Goal: Information Seeking & Learning: Learn about a topic

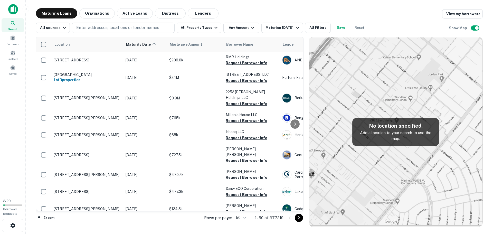
click at [13, 7] on img at bounding box center [13, 9] width 10 height 10
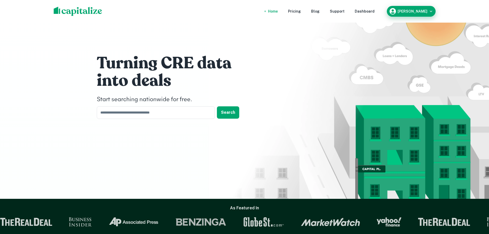
click at [406, 9] on div "[PERSON_NAME]" at bounding box center [411, 11] width 45 height 8
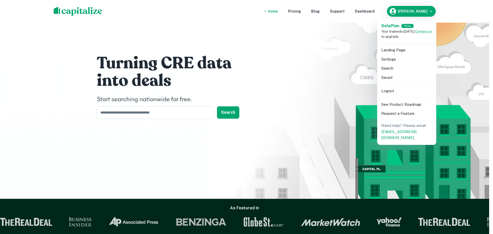
click at [476, 6] on div at bounding box center [246, 117] width 493 height 234
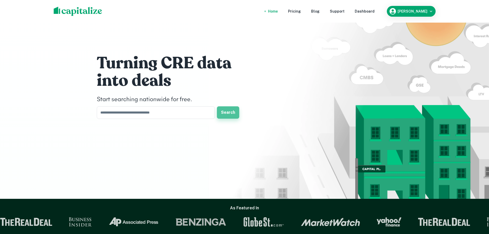
click at [231, 111] on button "Search" at bounding box center [228, 112] width 22 height 12
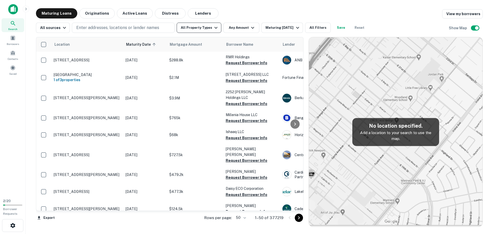
click at [191, 29] on button "All Property Types" at bounding box center [199, 28] width 45 height 10
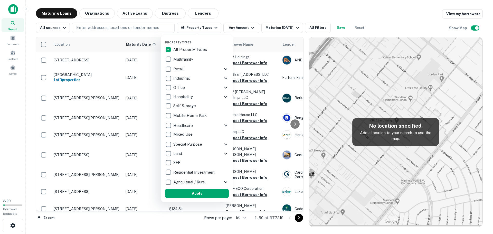
click at [223, 68] on icon at bounding box center [226, 69] width 6 height 6
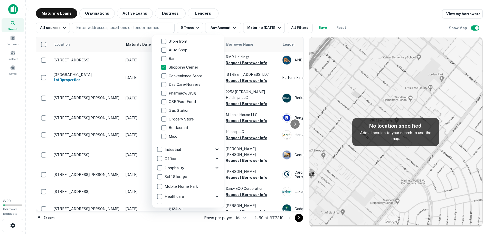
scroll to position [103, 0]
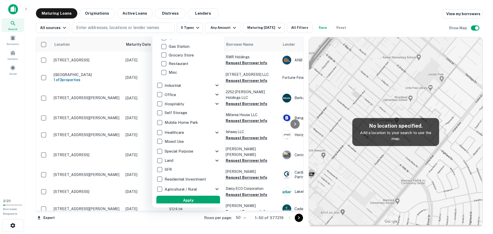
click at [199, 197] on button "Apply" at bounding box center [188, 200] width 64 height 9
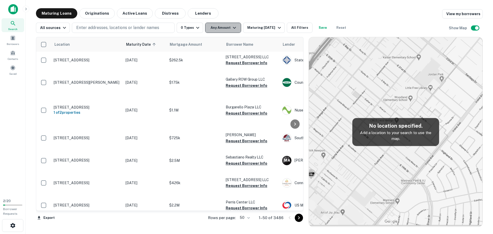
click at [209, 27] on button "Any Amount" at bounding box center [223, 28] width 36 height 10
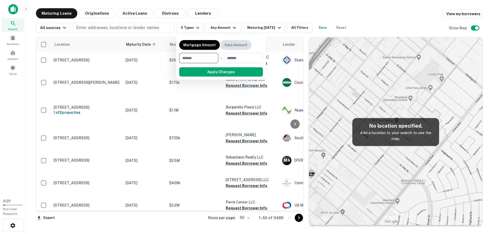
click at [225, 43] on p "Sale Amount" at bounding box center [235, 45] width 23 height 6
click at [208, 57] on input "number" at bounding box center [196, 58] width 35 height 10
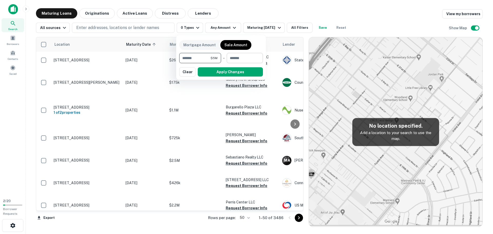
type input "*******"
click at [234, 61] on input "number" at bounding box center [243, 58] width 33 height 10
type input "********"
drag, startPoint x: 235, startPoint y: 72, endPoint x: 262, endPoint y: 31, distance: 48.9
click at [235, 72] on button "Apply Changes" at bounding box center [230, 71] width 65 height 9
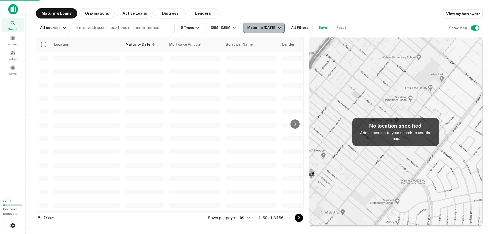
click at [262, 31] on button "Maturing [DATE]" at bounding box center [263, 28] width 41 height 10
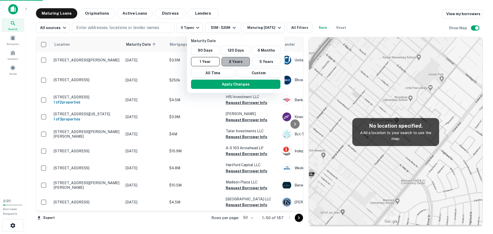
click at [233, 62] on button "2 Years" at bounding box center [236, 61] width 29 height 9
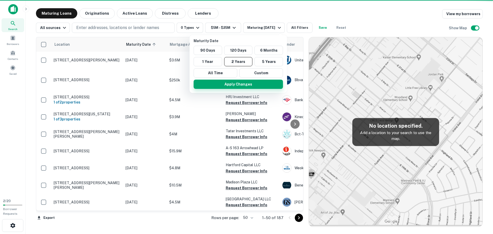
click at [245, 82] on button "Apply Changes" at bounding box center [238, 84] width 89 height 9
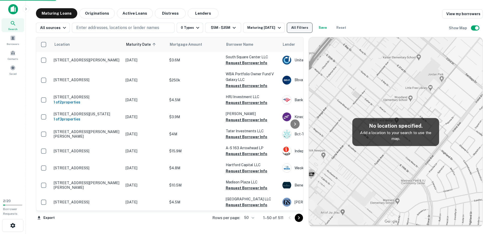
click at [297, 29] on button "All Filters" at bounding box center [300, 28] width 26 height 10
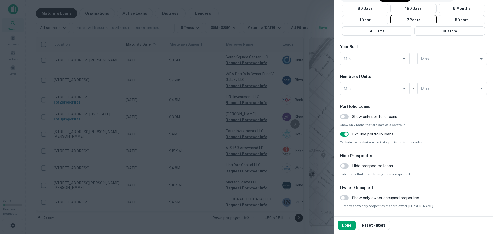
scroll to position [468, 0]
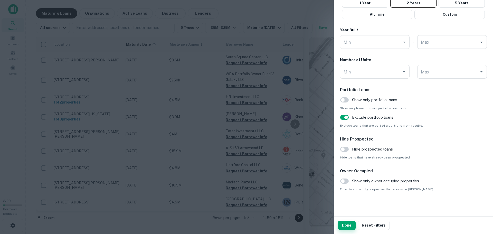
click at [345, 224] on button "Done" at bounding box center [347, 225] width 18 height 9
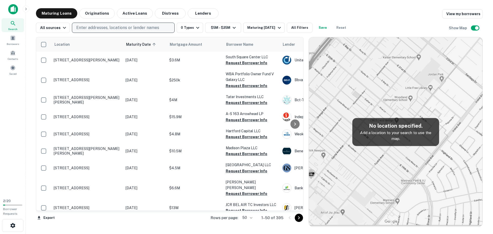
drag, startPoint x: 106, startPoint y: 29, endPoint x: 111, endPoint y: 28, distance: 5.4
click at [106, 29] on p "Enter addresses, locations or lender names" at bounding box center [117, 28] width 83 height 6
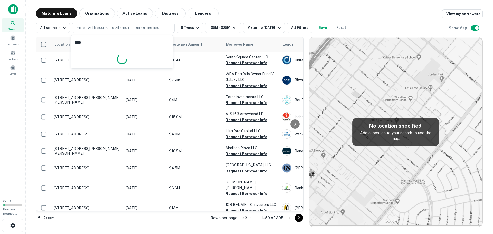
type input "*****"
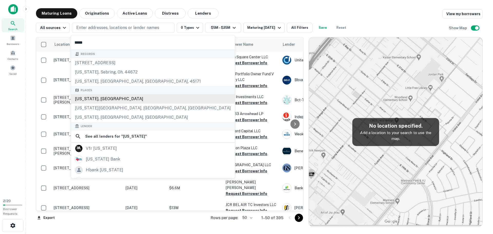
click at [97, 101] on div "[US_STATE], [GEOGRAPHIC_DATA]" at bounding box center [153, 98] width 164 height 9
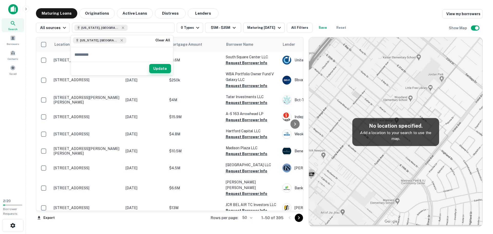
click at [151, 67] on button "Update" at bounding box center [160, 68] width 22 height 9
